Goal: Task Accomplishment & Management: Complete application form

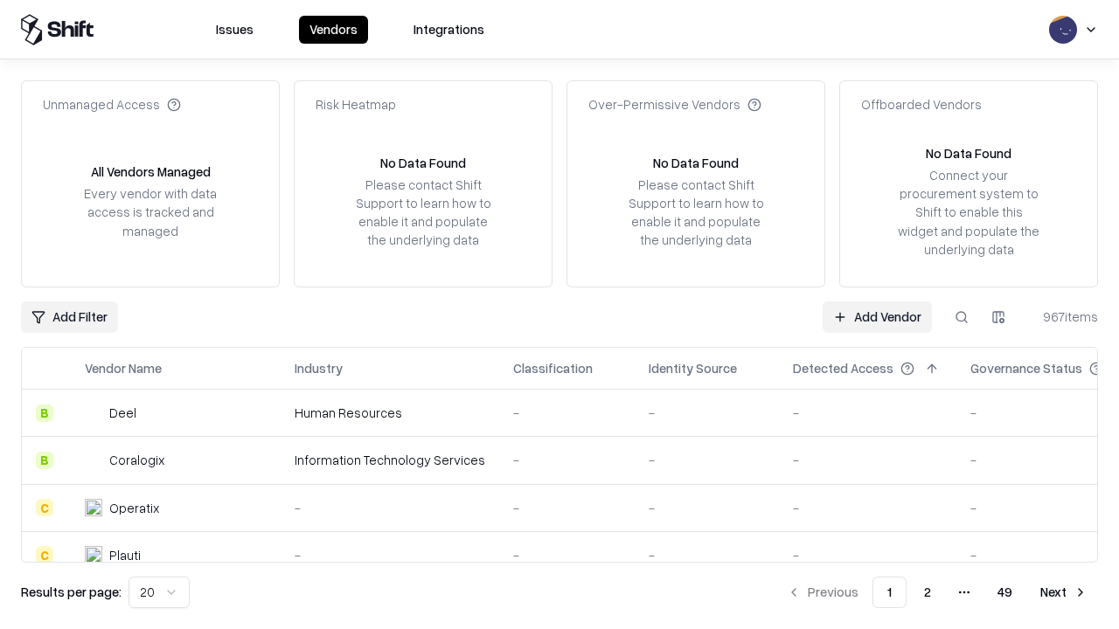
click at [877, 316] on link "Add Vendor" at bounding box center [877, 317] width 109 height 31
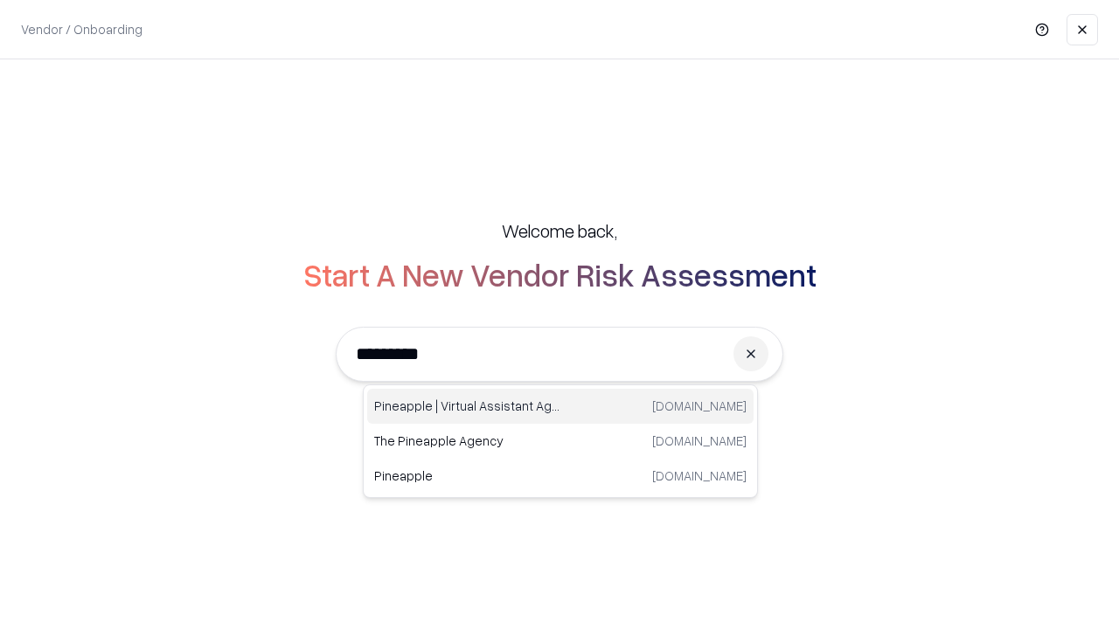
click at [560, 407] on div "Pineapple | Virtual Assistant Agency [DOMAIN_NAME]" at bounding box center [560, 406] width 386 height 35
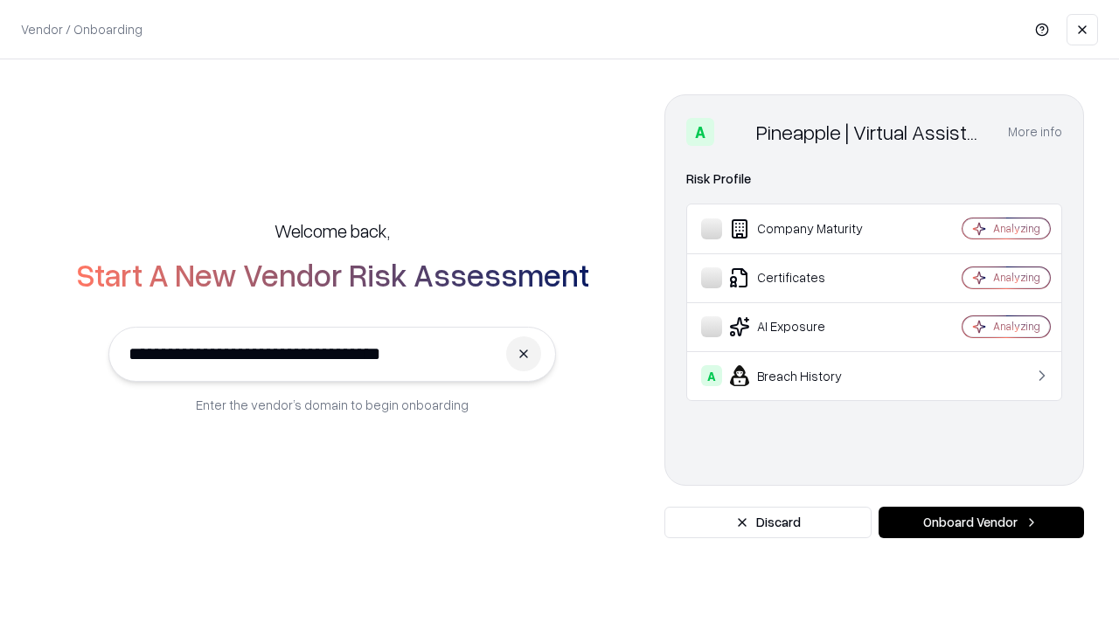
type input "**********"
click at [981, 523] on button "Onboard Vendor" at bounding box center [981, 522] width 205 height 31
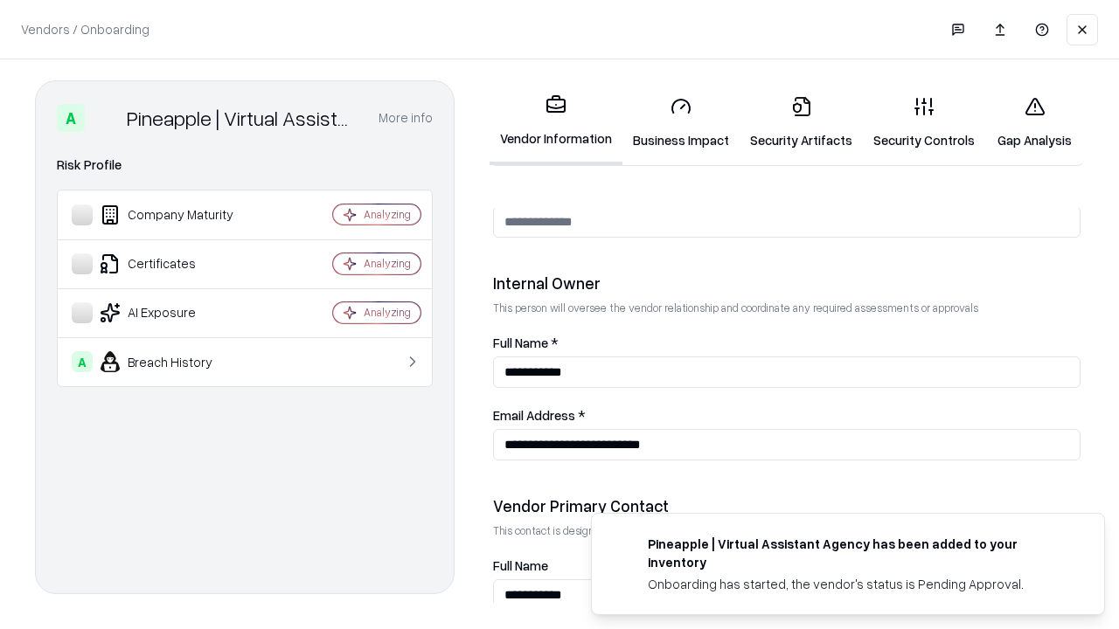
scroll to position [906, 0]
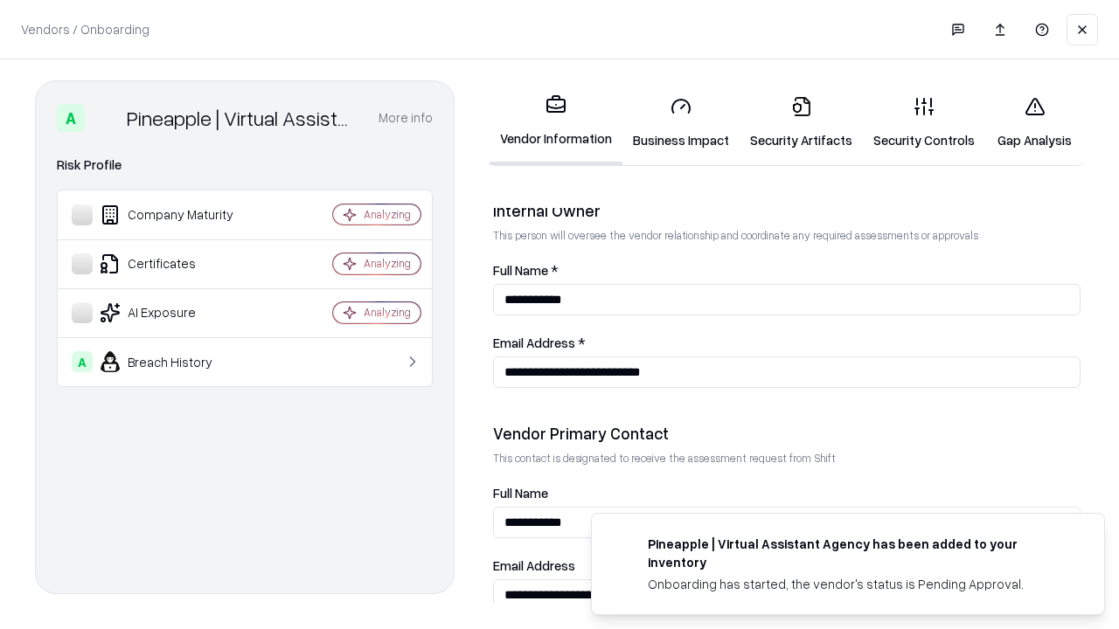
click at [801, 122] on link "Security Artifacts" at bounding box center [801, 122] width 123 height 81
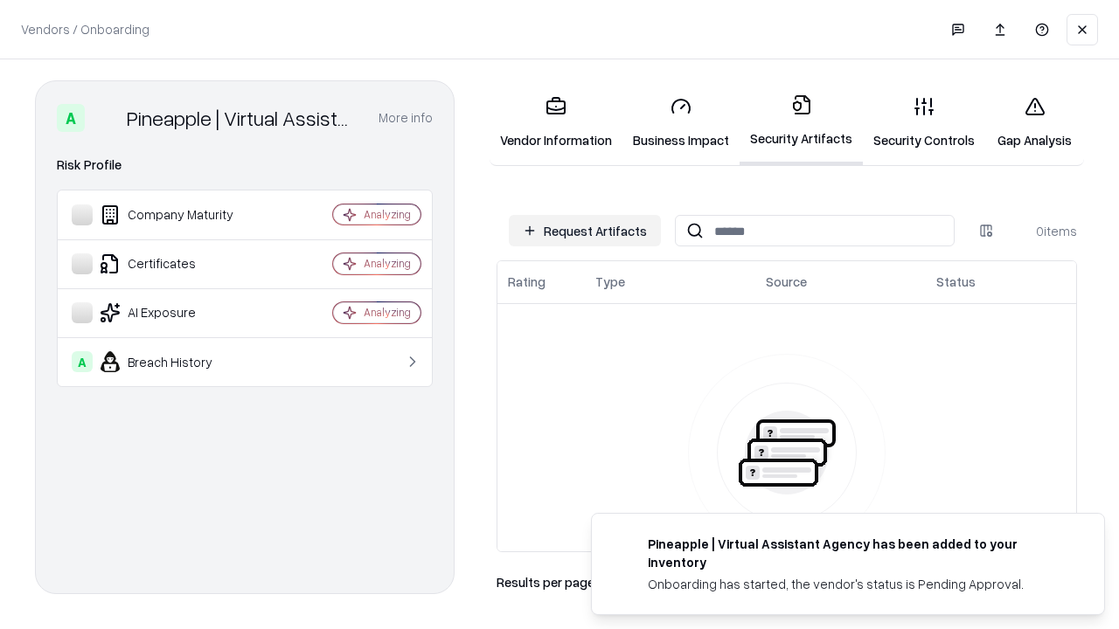
click at [585, 231] on button "Request Artifacts" at bounding box center [585, 230] width 152 height 31
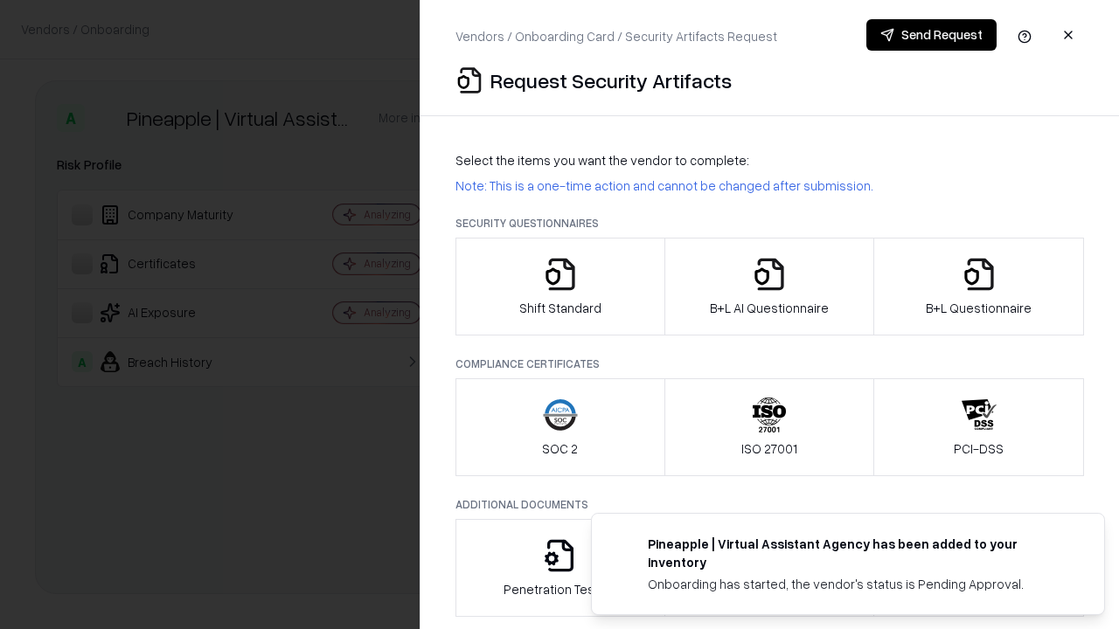
click at [978, 287] on icon "button" at bounding box center [979, 274] width 35 height 35
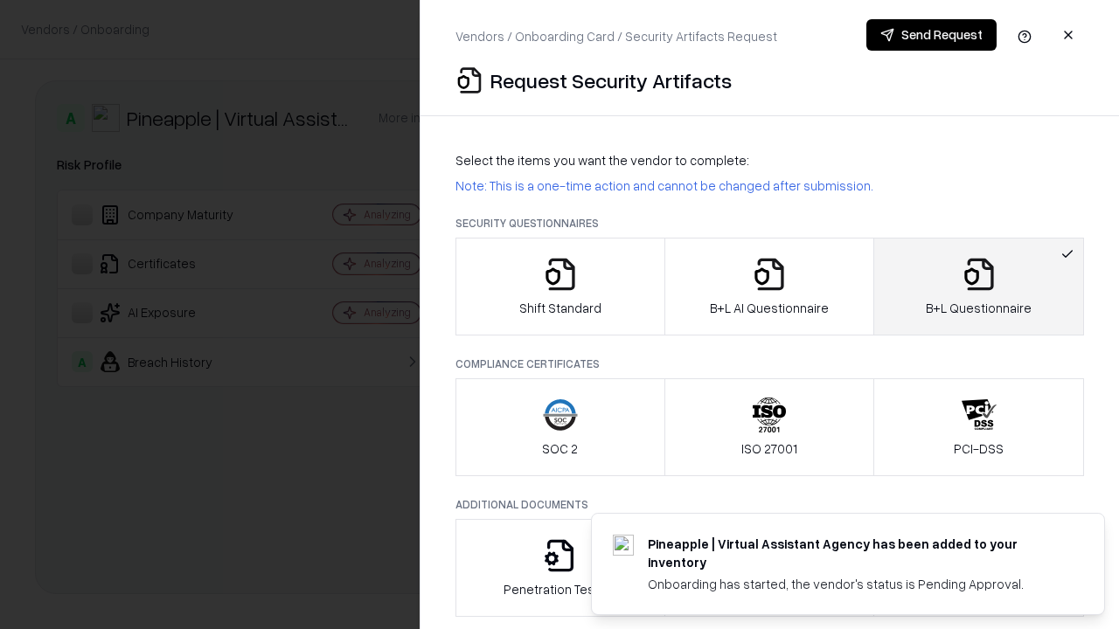
click at [769, 287] on icon "button" at bounding box center [769, 274] width 35 height 35
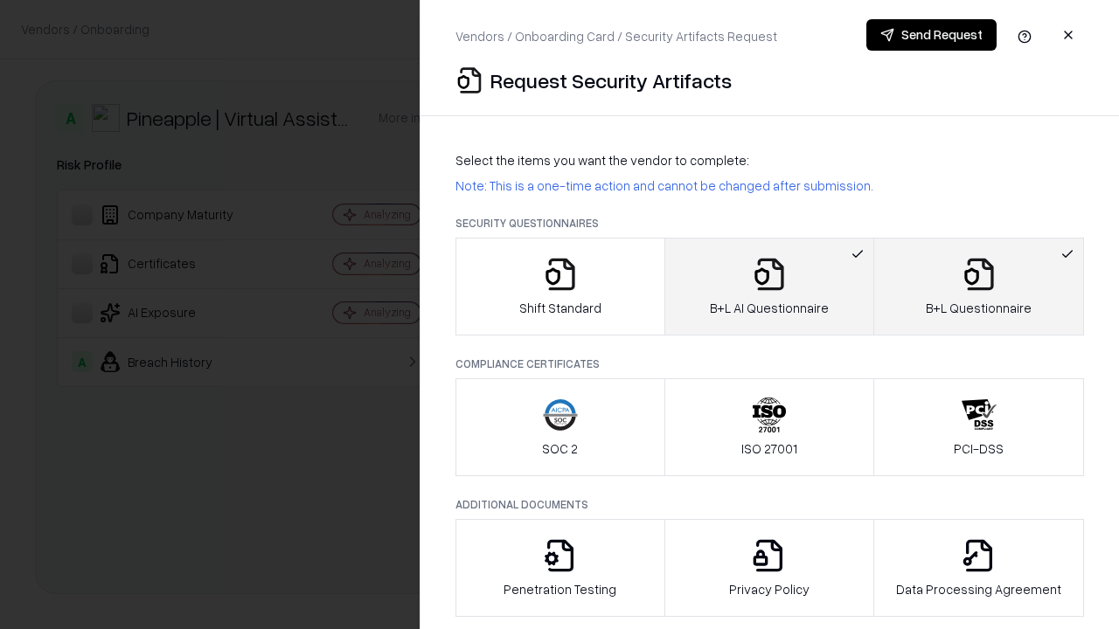
click at [931, 35] on button "Send Request" at bounding box center [931, 34] width 130 height 31
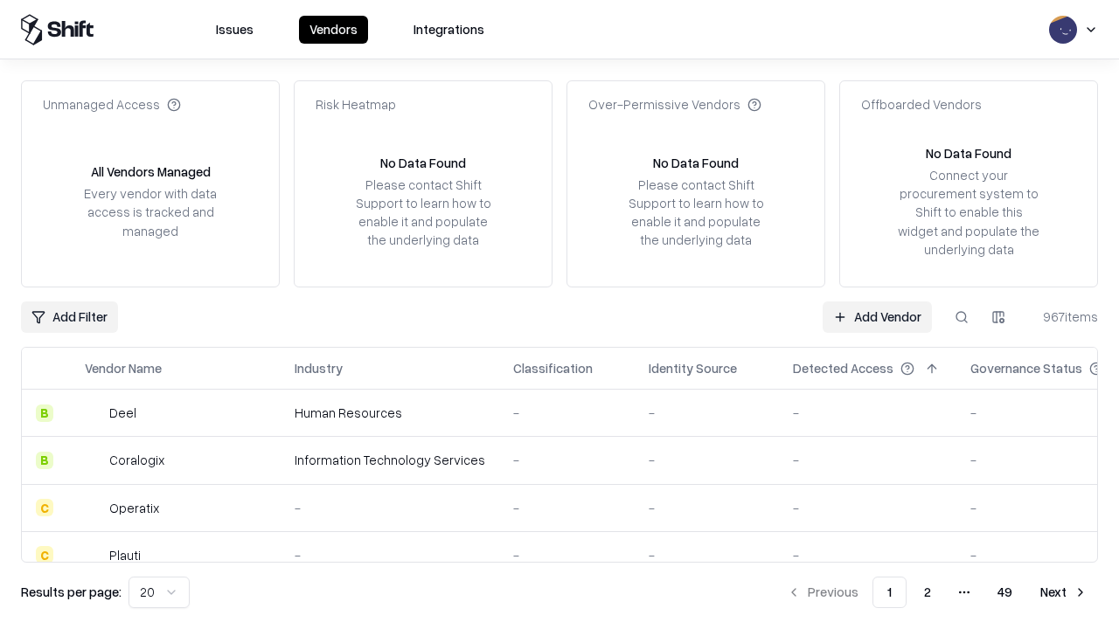
click at [962, 316] on button at bounding box center [961, 317] width 31 height 31
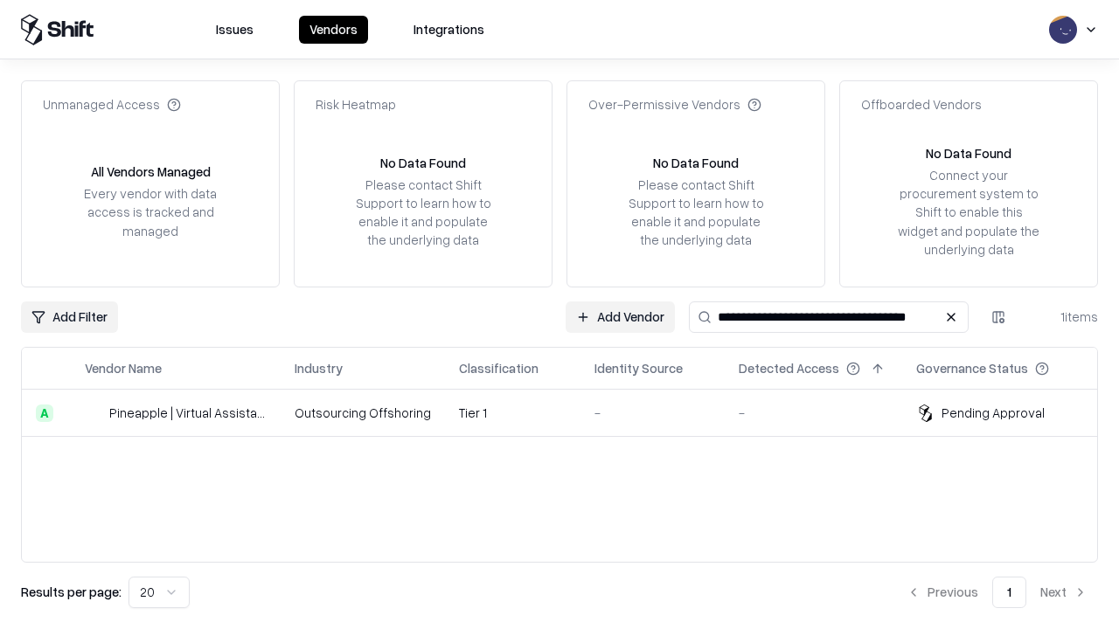
type input "**********"
click at [570, 413] on td "Tier 1" at bounding box center [513, 413] width 136 height 47
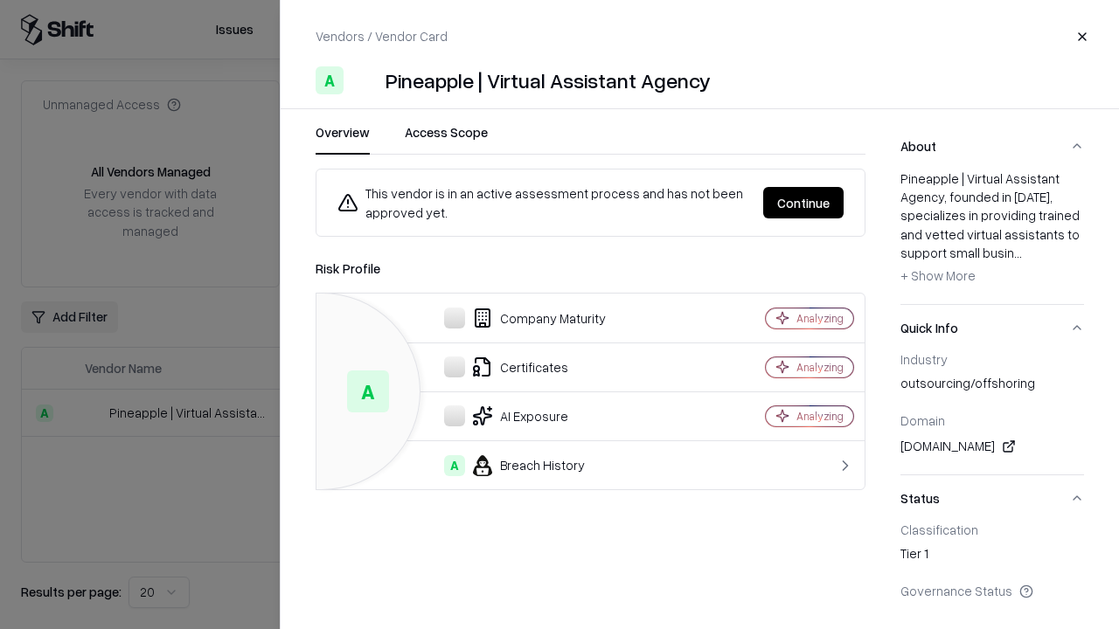
click at [803, 203] on button "Continue" at bounding box center [803, 202] width 80 height 31
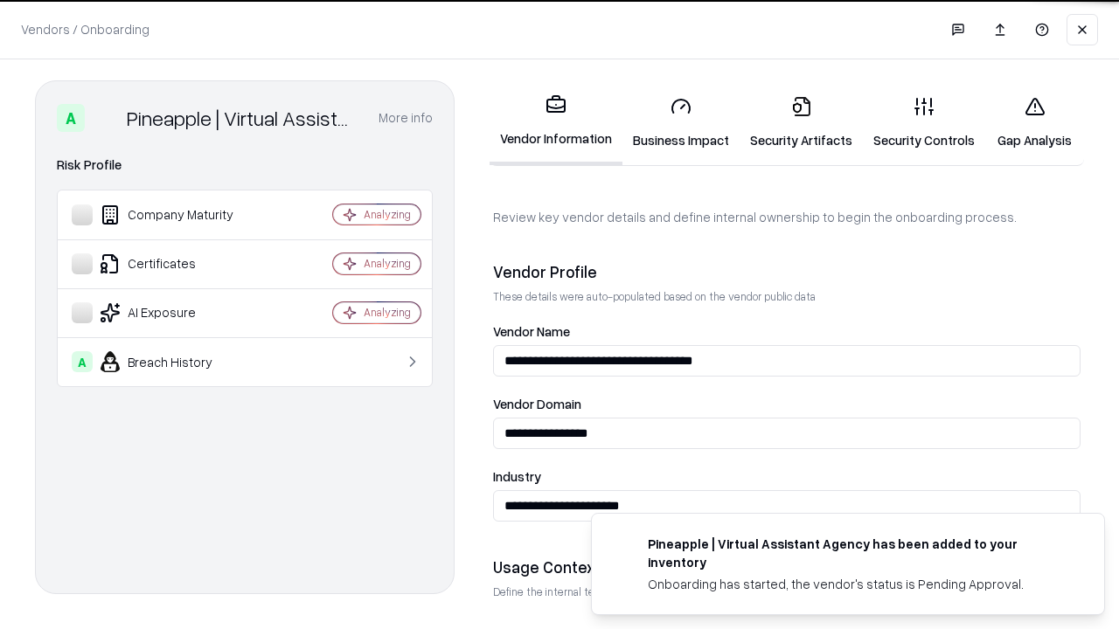
click at [801, 122] on link "Security Artifacts" at bounding box center [801, 122] width 123 height 81
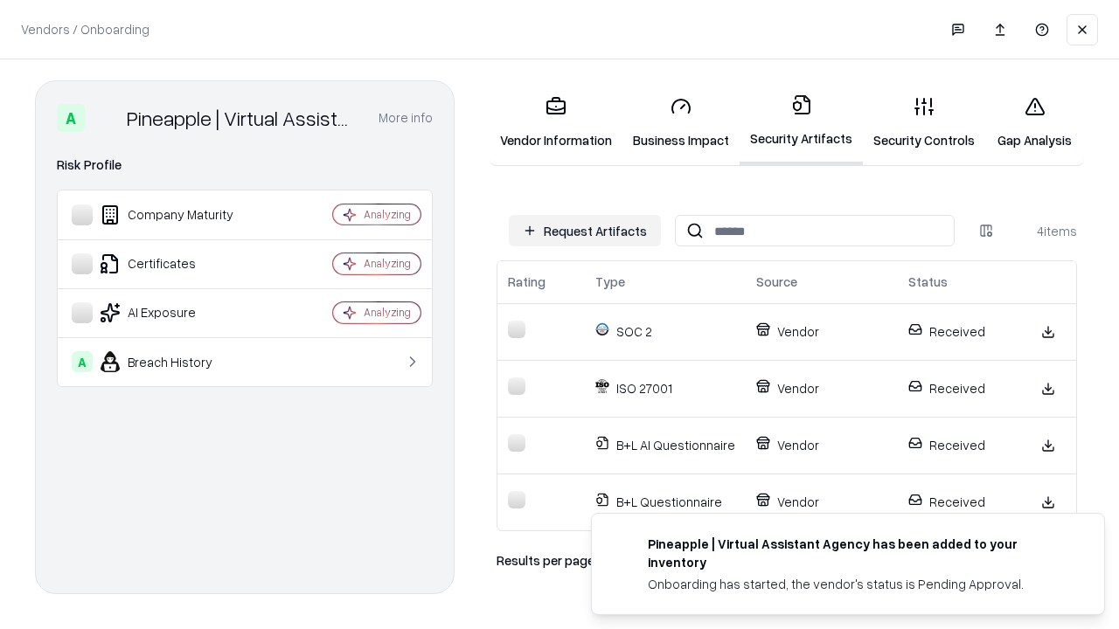
click at [1034, 122] on link "Gap Analysis" at bounding box center [1034, 122] width 99 height 81
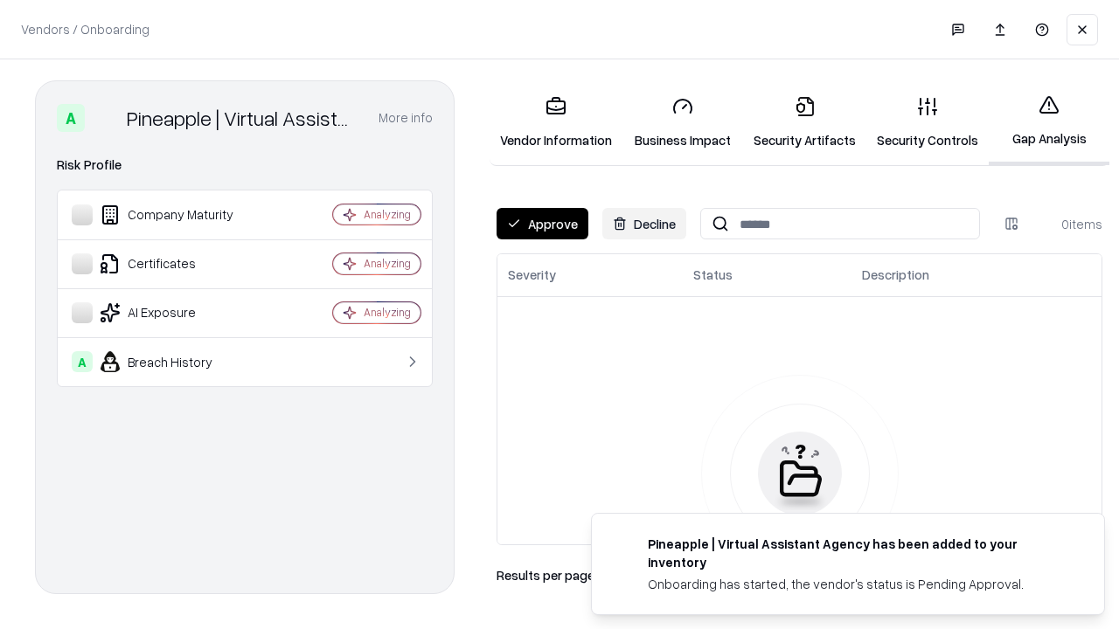
click at [542, 224] on button "Approve" at bounding box center [543, 223] width 92 height 31
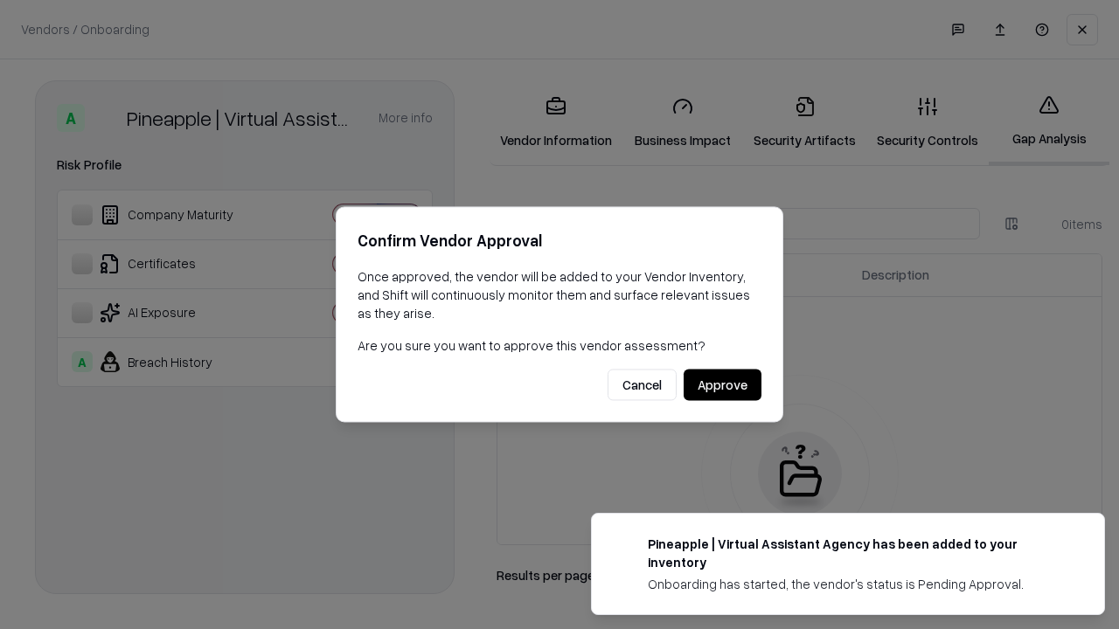
click at [722, 385] on button "Approve" at bounding box center [723, 385] width 78 height 31
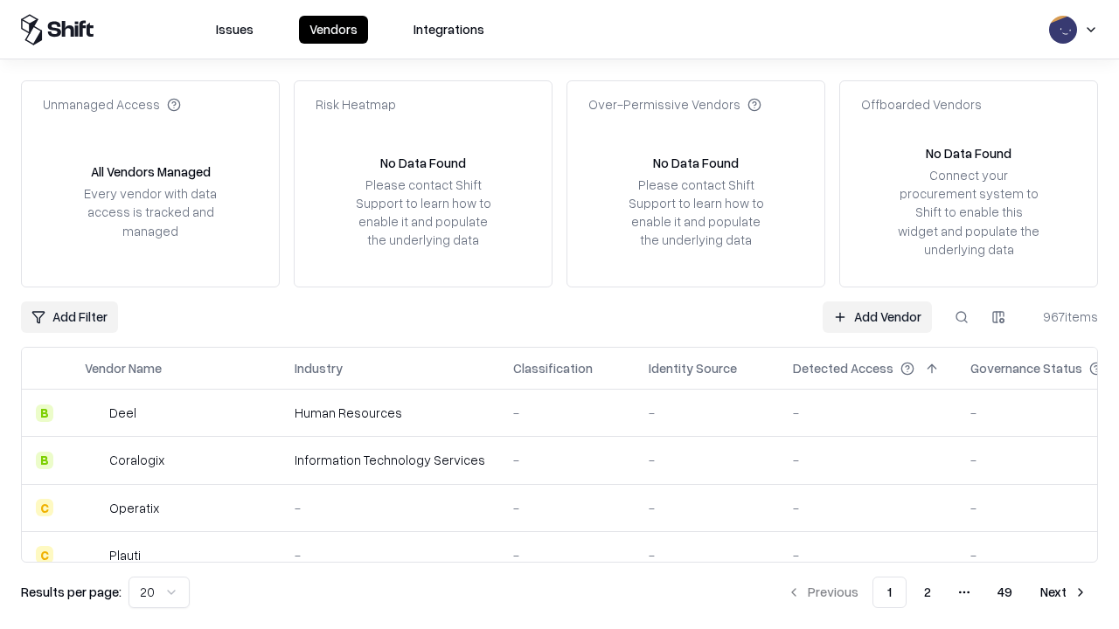
type input "**********"
click at [877, 316] on link "Add Vendor" at bounding box center [877, 317] width 109 height 31
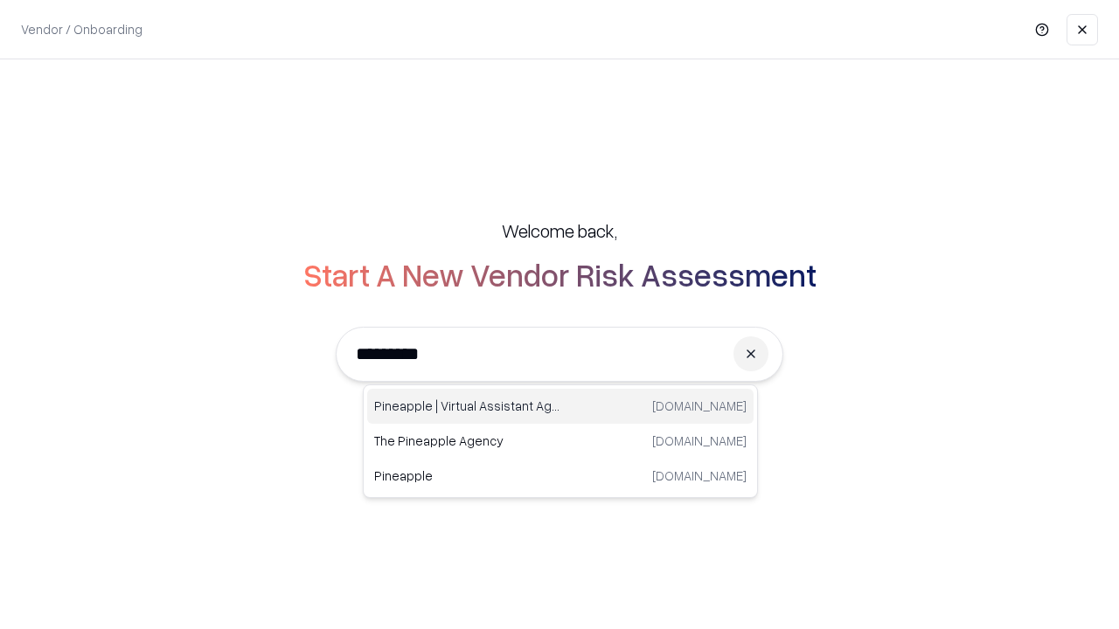
click at [560, 407] on div "Pineapple | Virtual Assistant Agency [DOMAIN_NAME]" at bounding box center [560, 406] width 386 height 35
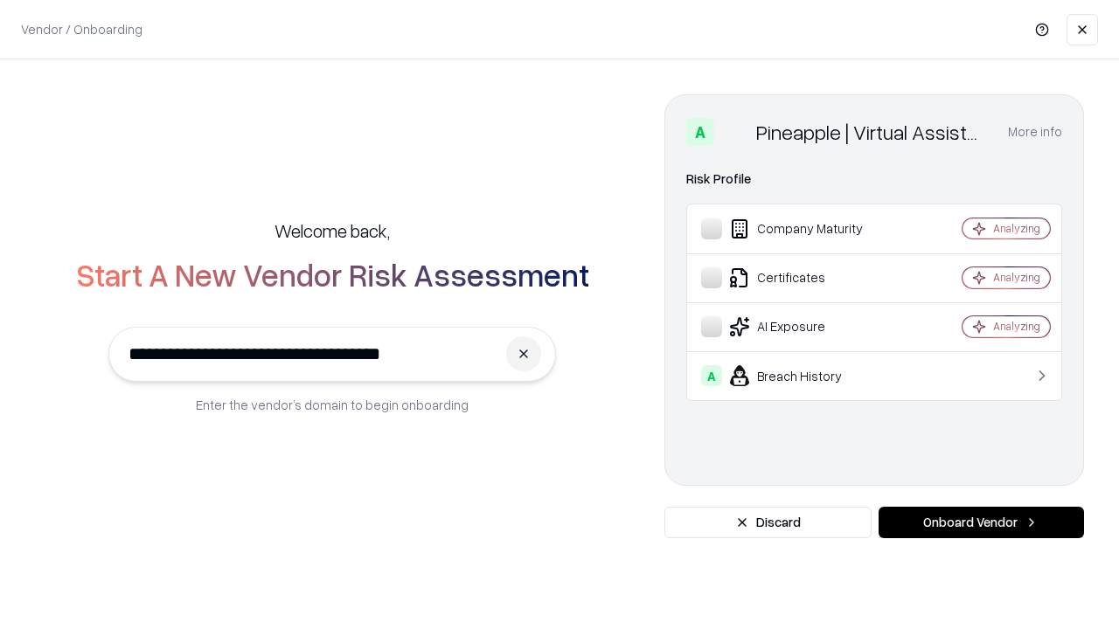
type input "**********"
click at [981, 523] on button "Onboard Vendor" at bounding box center [981, 522] width 205 height 31
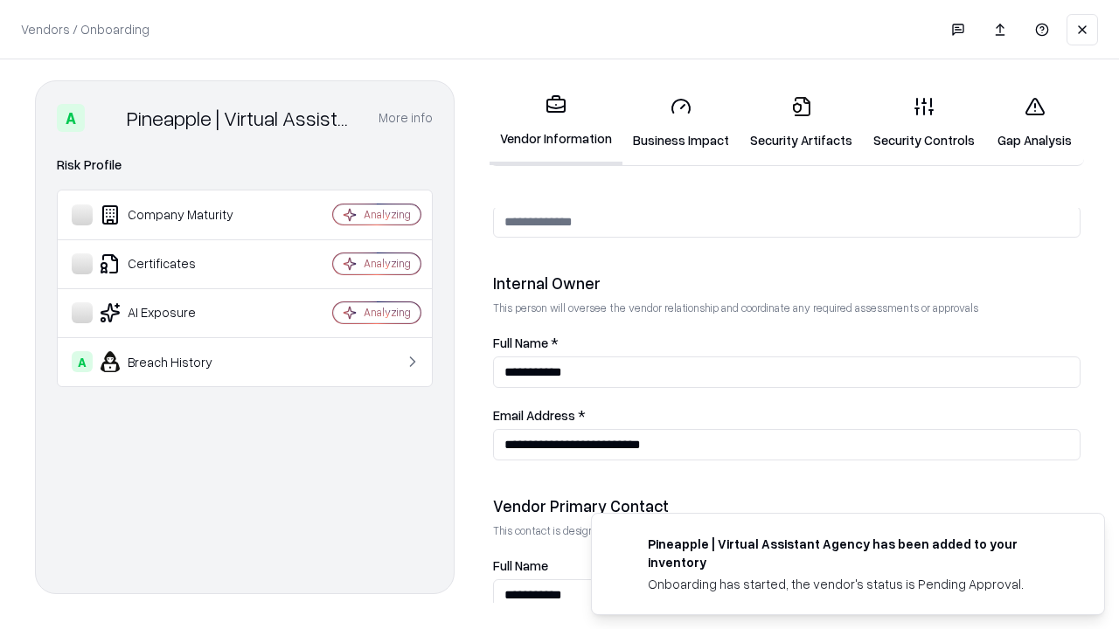
scroll to position [906, 0]
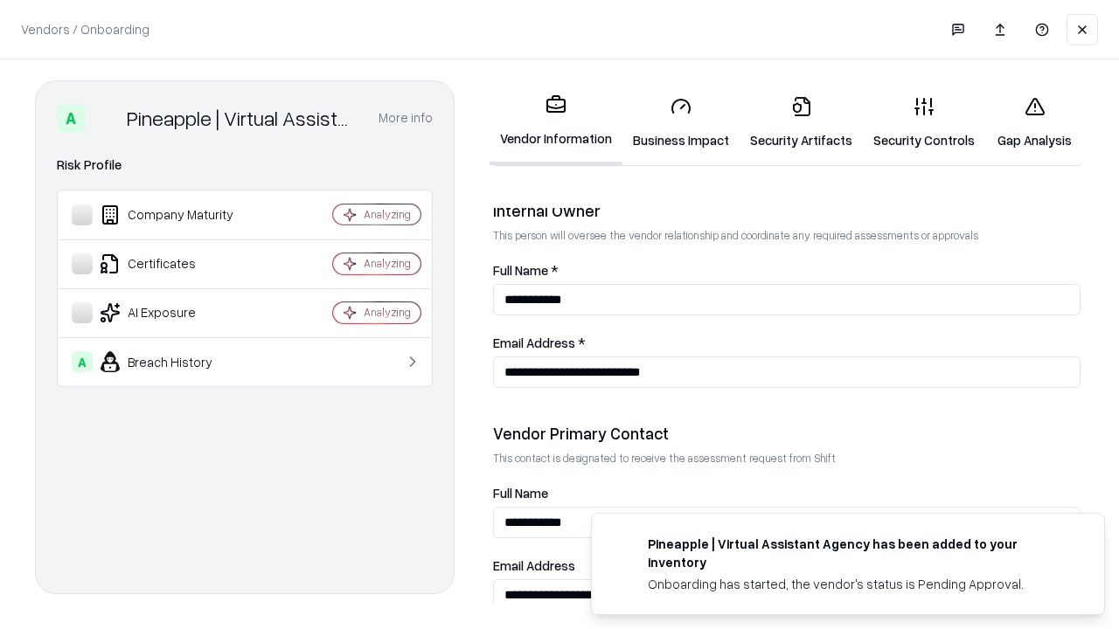
click at [1034, 122] on link "Gap Analysis" at bounding box center [1034, 122] width 99 height 81
